Goal: Transaction & Acquisition: Purchase product/service

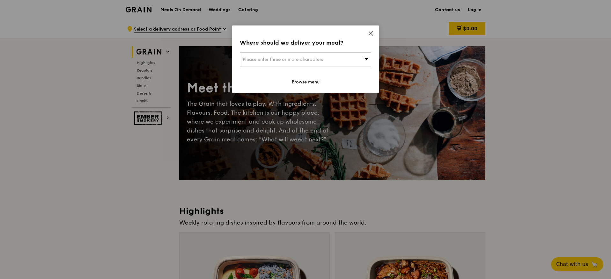
click at [347, 58] on div "Please enter three or more characters" at bounding box center [305, 59] width 131 height 15
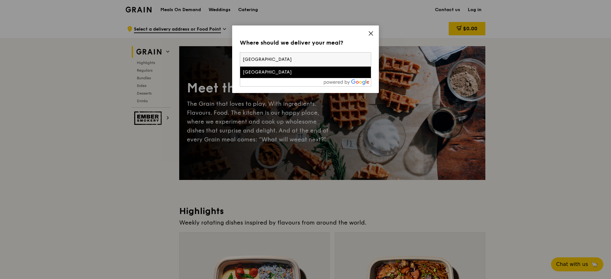
type input "[GEOGRAPHIC_DATA]"
click at [278, 73] on div "Republic Plaza" at bounding box center [290, 72] width 94 height 6
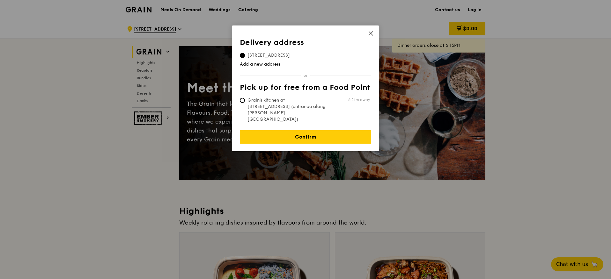
click at [312, 103] on span "Grain's kitchen at 5 Burn Road #05-01 (entrance along Harrison Road)" at bounding box center [287, 110] width 95 height 26
click at [245, 103] on input "Grain's kitchen at 5 Burn Road #05-01 (entrance along Harrison Road) 6.2km away" at bounding box center [242, 100] width 5 height 5
radio input "true"
click at [287, 55] on span "9 Raffles Place, 048619" at bounding box center [269, 55] width 58 height 6
click at [245, 55] on input "9 Raffles Place, 048619" at bounding box center [242, 55] width 5 height 5
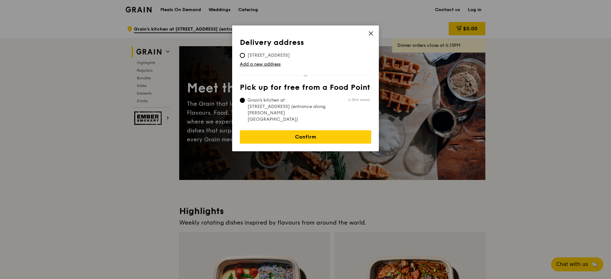
radio input "true"
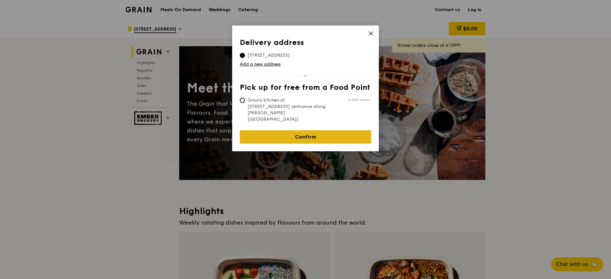
click at [333, 130] on link "Confirm" at bounding box center [305, 136] width 131 height 13
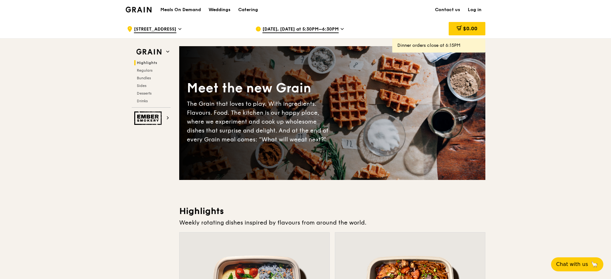
click at [161, 29] on span "9 Raffles Place" at bounding box center [155, 29] width 42 height 7
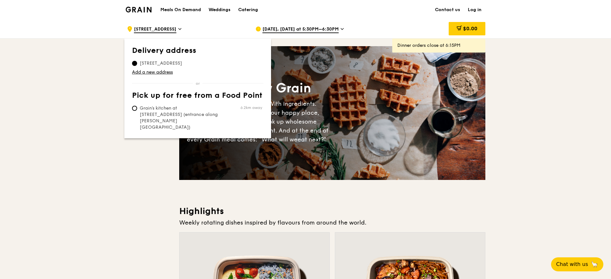
click at [169, 114] on span "Grain's kitchen at 5 Burn Road #05-01 (entrance along Harrison Road)" at bounding box center [179, 118] width 95 height 26
click at [137, 111] on input "Grain's kitchen at 5 Burn Road #05-01 (entrance along Harrison Road) 6.2km away" at bounding box center [134, 108] width 5 height 5
radio input "true"
click at [481, 119] on div "Meet the new Grain The Grain that loves to play. With ingredients. Flavours. Fo…" at bounding box center [332, 113] width 306 height 82
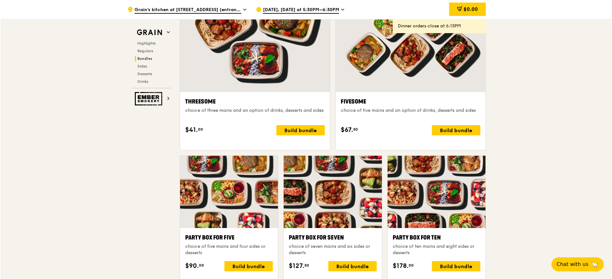
scroll to position [1206, 0]
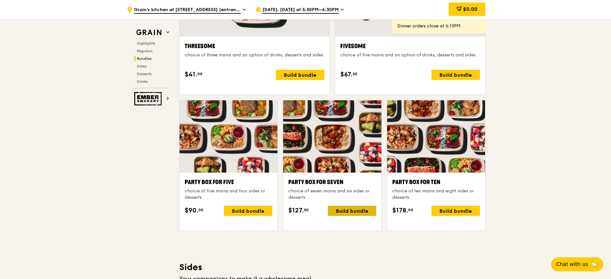
click at [356, 216] on div "Build bundle" at bounding box center [352, 211] width 48 height 10
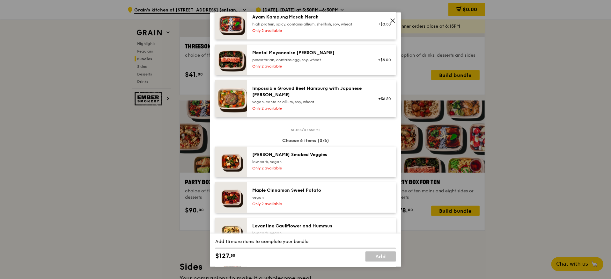
scroll to position [345, 0]
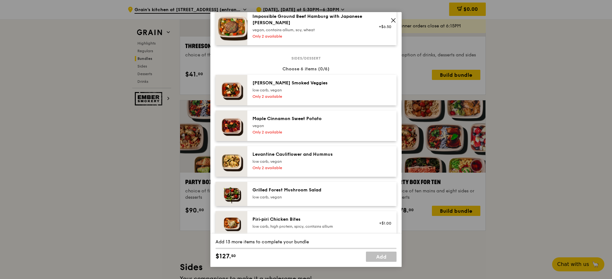
click at [392, 21] on icon at bounding box center [393, 21] width 6 height 6
